Goal: Download file/media

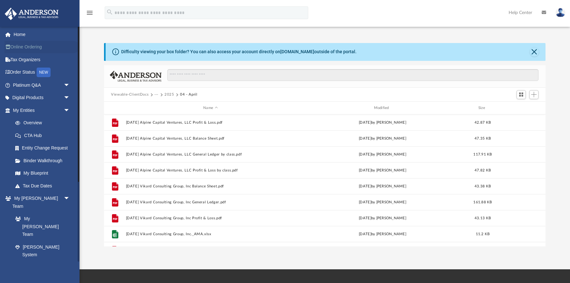
scroll to position [144, 441]
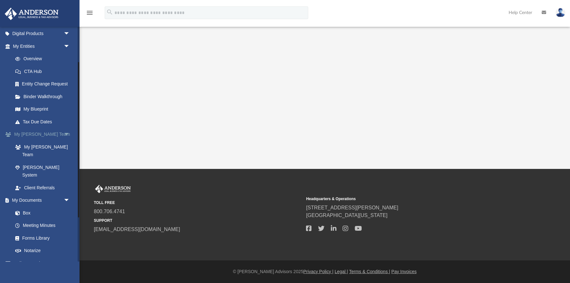
scroll to position [65, 0]
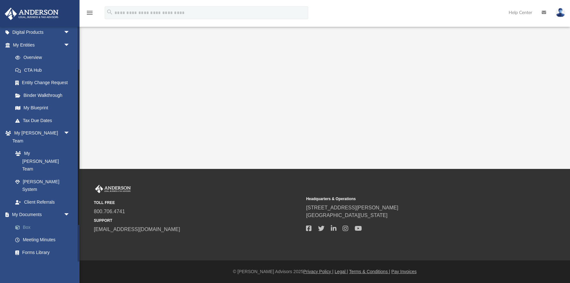
click at [23, 221] on link "Box" at bounding box center [44, 227] width 71 height 13
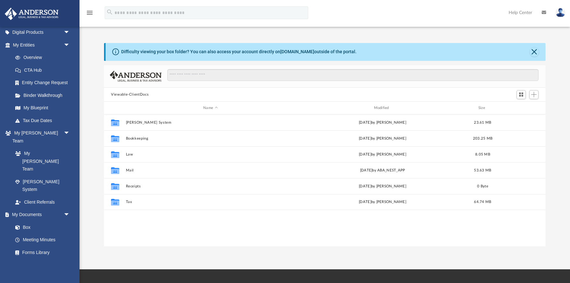
scroll to position [144, 441]
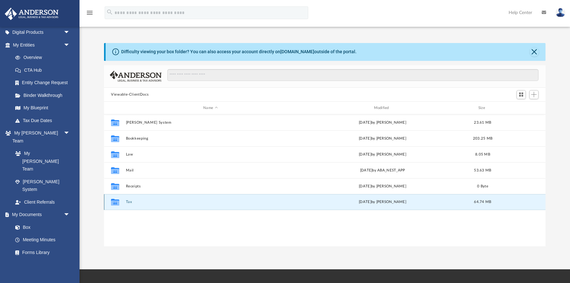
click at [129, 202] on button "Tax" at bounding box center [210, 202] width 169 height 4
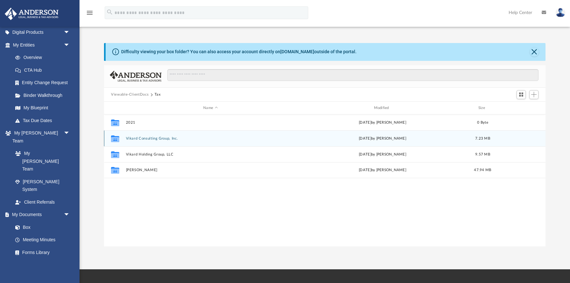
click at [150, 139] on button "Vikard Consulting Group, Inc." at bounding box center [210, 138] width 169 height 4
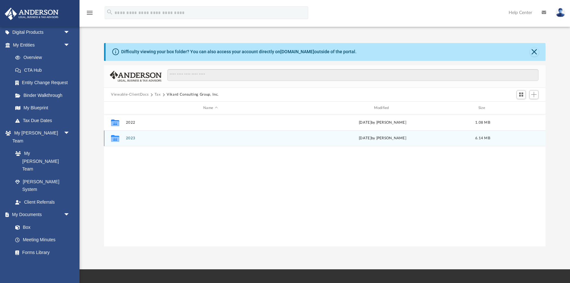
click at [132, 137] on button "2023" at bounding box center [210, 138] width 169 height 4
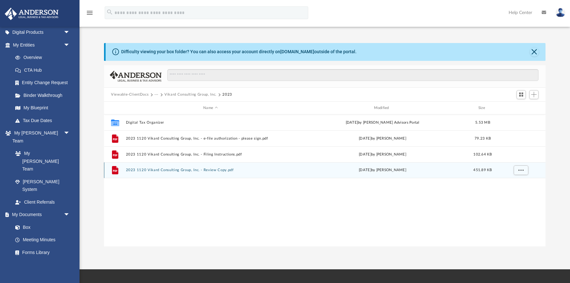
click at [189, 169] on button "2023 1120 Vikard Consulting Group, Inc. - Review Copy.pdf" at bounding box center [210, 170] width 169 height 4
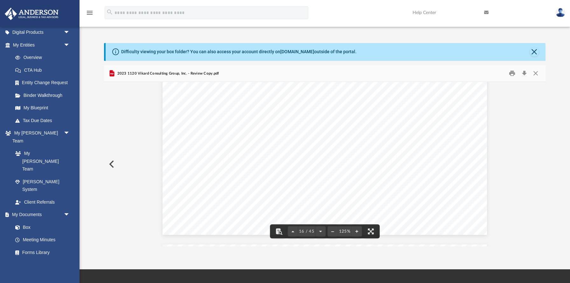
scroll to position [6732, 0]
